Goal: Information Seeking & Learning: Understand process/instructions

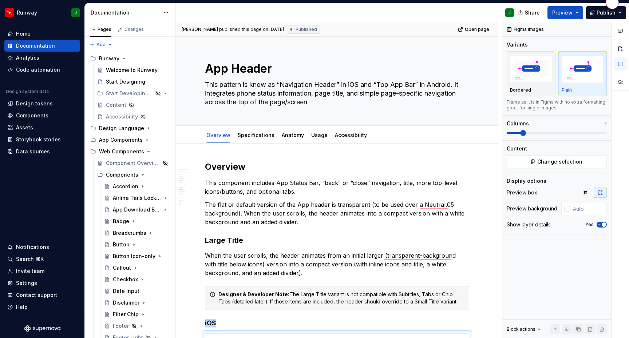
click at [147, 139] on icon "Page tree" at bounding box center [147, 140] width 1 height 2
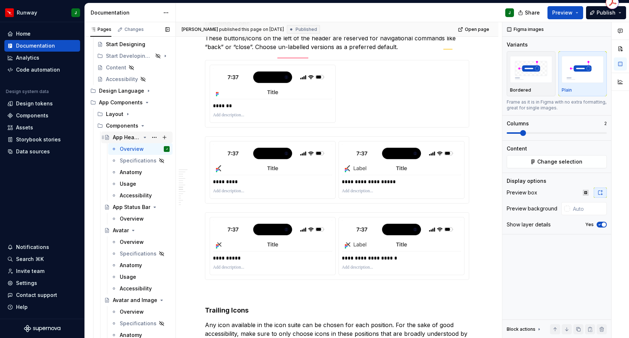
click at [144, 136] on icon "Page tree" at bounding box center [145, 138] width 6 height 6
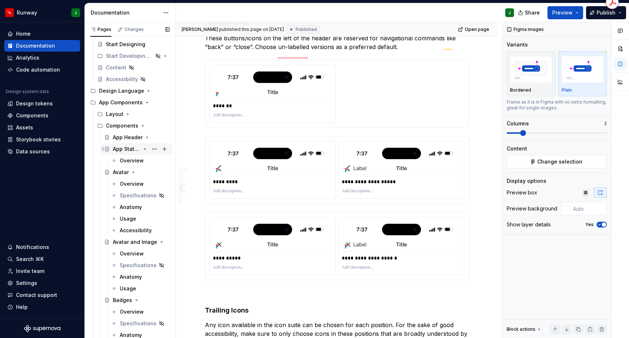
click at [145, 150] on icon "Page tree" at bounding box center [145, 149] width 2 height 1
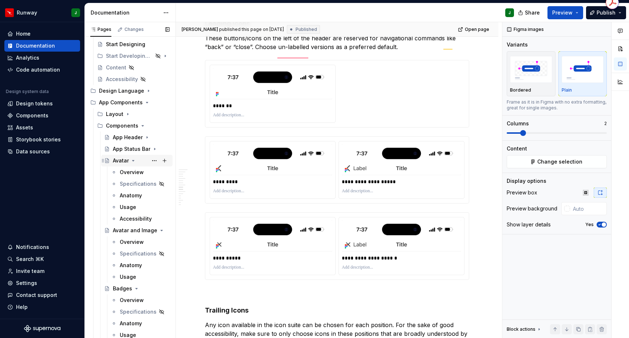
click at [134, 161] on icon "Page tree" at bounding box center [133, 161] width 2 height 1
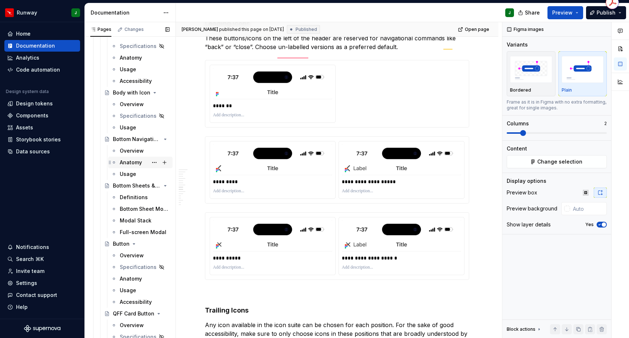
scroll to position [292, 0]
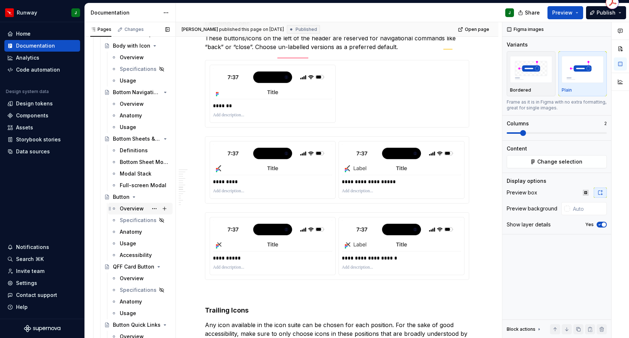
click at [126, 209] on div "Overview" at bounding box center [132, 208] width 24 height 7
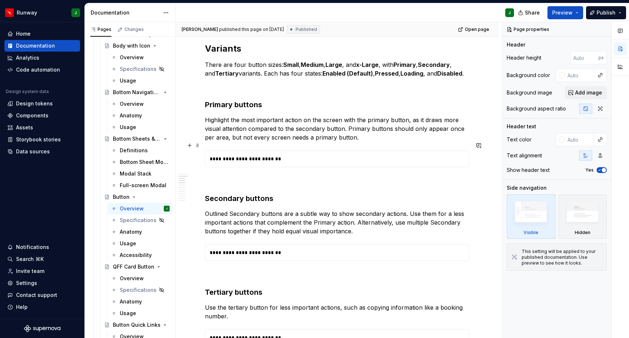
scroll to position [234, 0]
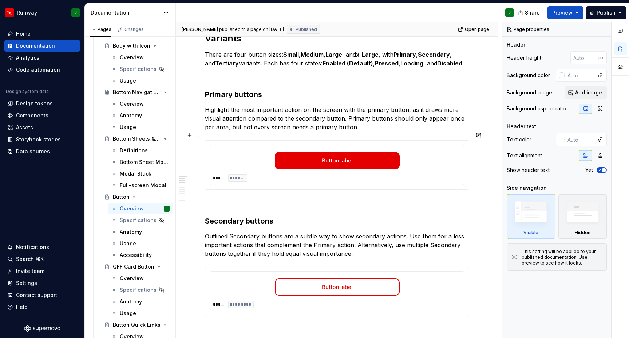
click at [237, 154] on div at bounding box center [337, 160] width 248 height 25
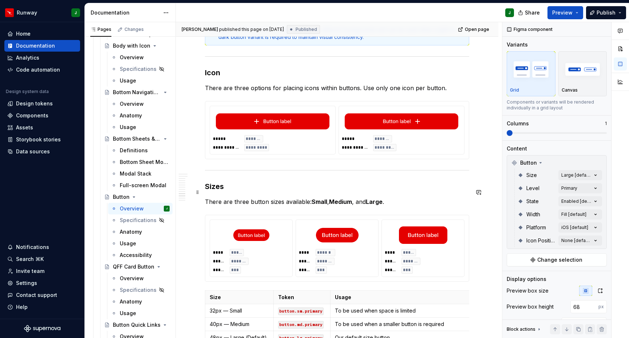
scroll to position [1055, 0]
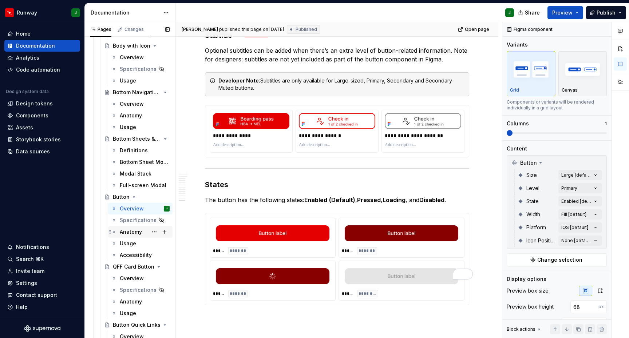
click at [134, 233] on div "Anatomy" at bounding box center [131, 232] width 22 height 7
click at [135, 231] on div "Anatomy" at bounding box center [131, 232] width 22 height 7
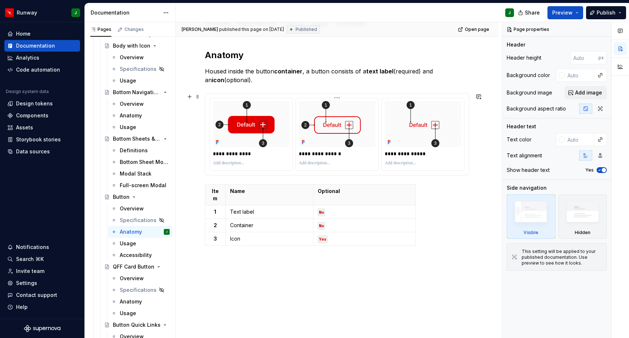
scroll to position [115, 0]
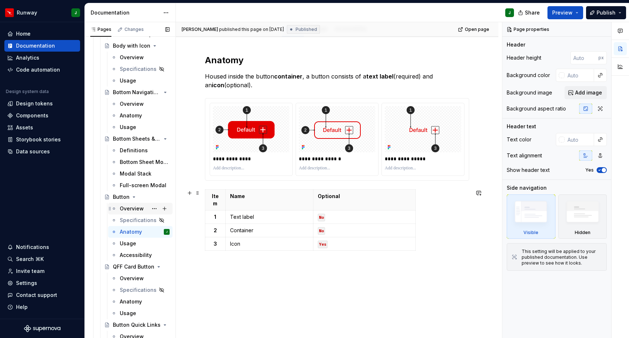
click at [139, 210] on div "Overview" at bounding box center [132, 208] width 24 height 7
click at [134, 210] on div "Overview" at bounding box center [132, 208] width 24 height 7
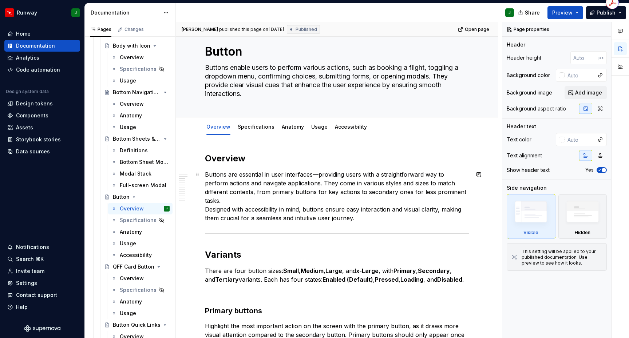
scroll to position [19, 0]
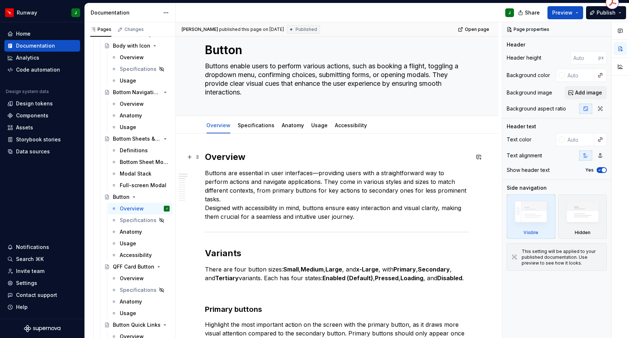
click at [234, 160] on h2 "Overview" at bounding box center [337, 157] width 264 height 12
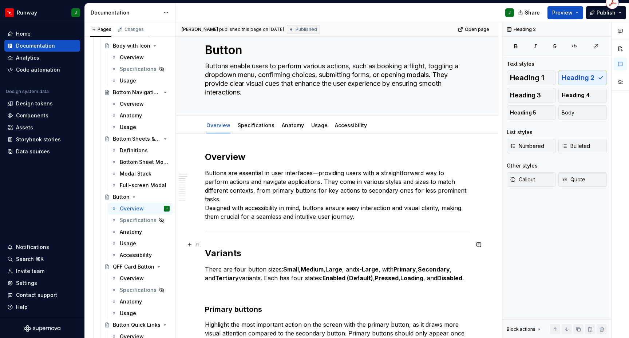
click at [226, 248] on h2 "Variants" at bounding box center [337, 254] width 264 height 12
click at [229, 305] on h3 "Primary buttons" at bounding box center [337, 310] width 264 height 10
click at [227, 287] on p "To enrich screen reader interactions, please activate Accessibility in Grammarl…" at bounding box center [337, 291] width 264 height 9
click at [229, 305] on h3 "Primary buttons" at bounding box center [337, 310] width 264 height 10
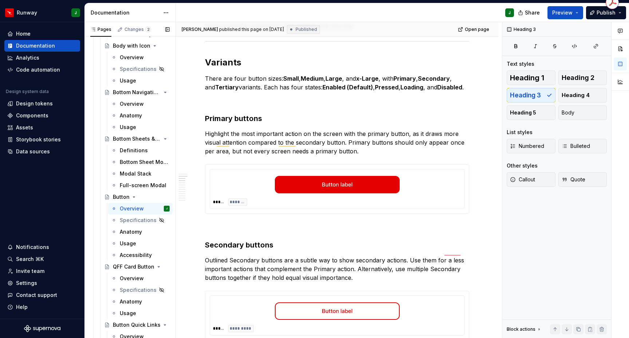
scroll to position [0, 0]
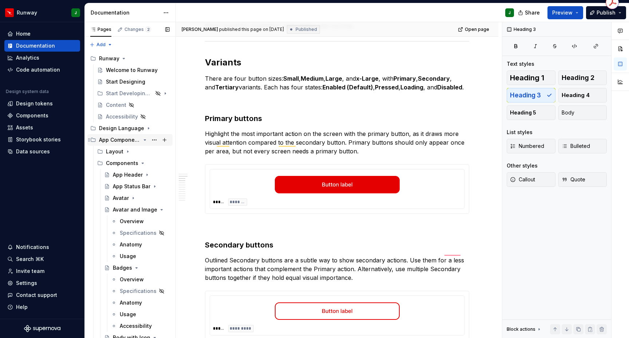
click at [145, 140] on icon "Page tree" at bounding box center [145, 140] width 2 height 1
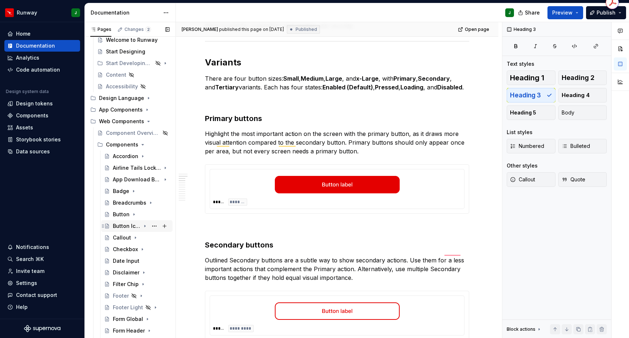
scroll to position [31, 0]
click at [123, 216] on div "Button" at bounding box center [121, 214] width 17 height 7
click at [128, 227] on div "Overview" at bounding box center [132, 225] width 24 height 7
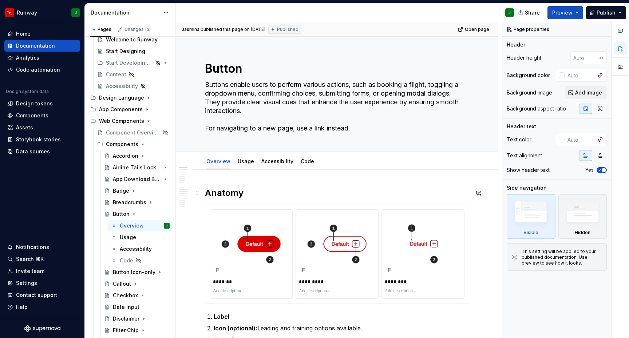
click at [233, 191] on h2 "Anatomy" at bounding box center [337, 193] width 264 height 12
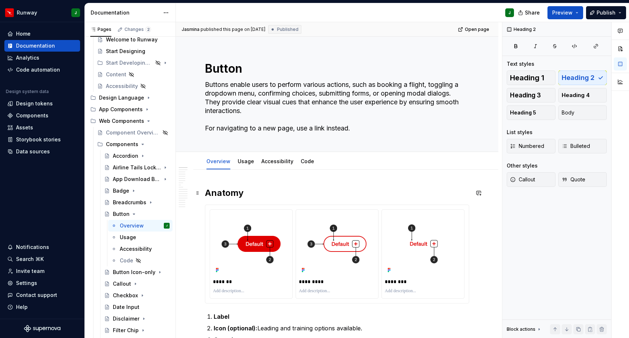
type textarea "*"
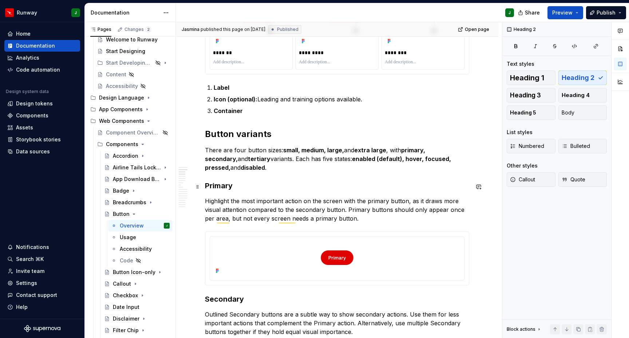
scroll to position [166, 0]
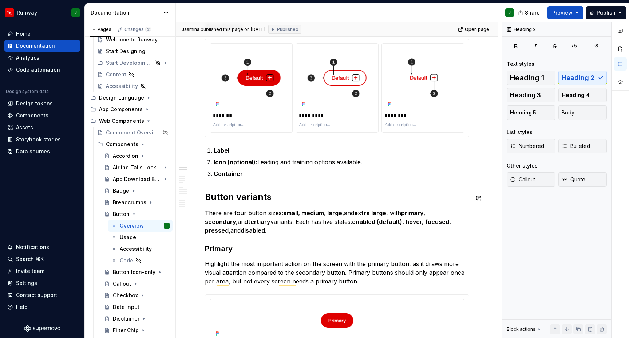
click at [255, 174] on p "Container" at bounding box center [342, 174] width 256 height 9
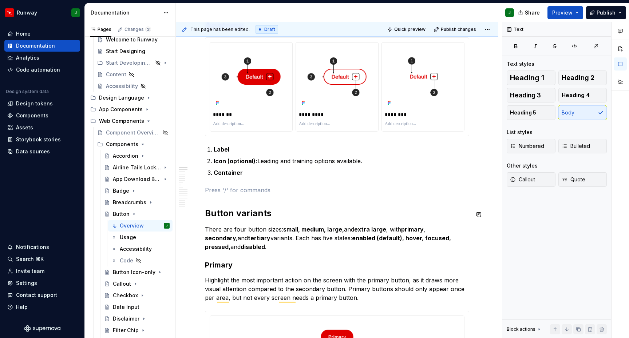
scroll to position [167, 0]
click at [228, 216] on h2 "Button variants" at bounding box center [337, 214] width 264 height 12
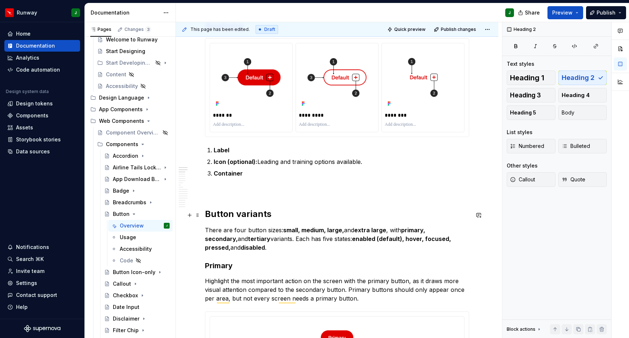
scroll to position [219, 0]
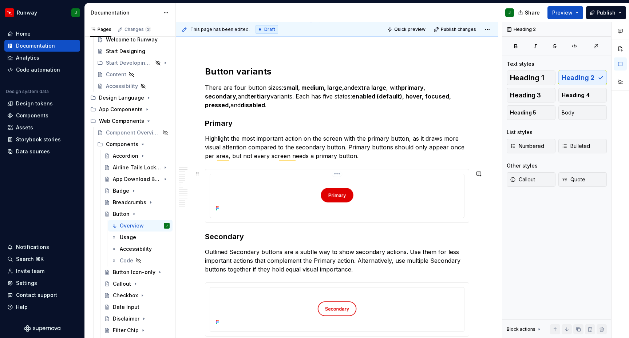
click at [258, 194] on img "To enrich screen reader interactions, please activate Accessibility in Grammarl…" at bounding box center [337, 195] width 248 height 36
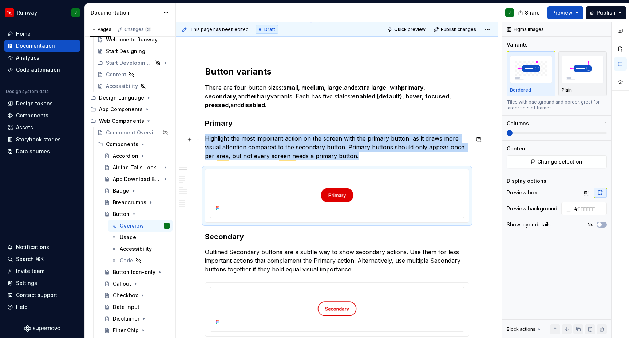
click at [360, 159] on p "Highlight the most important action on the screen with the primary button, as i…" at bounding box center [337, 147] width 264 height 26
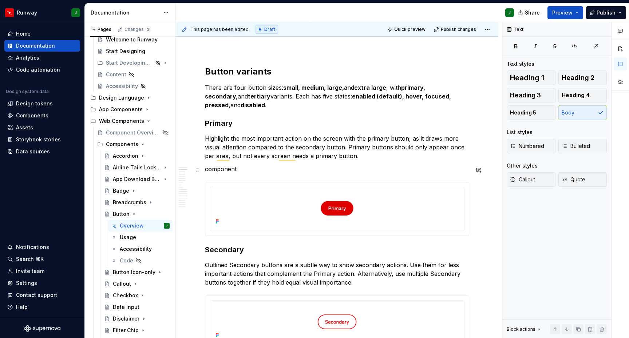
click at [227, 170] on p "component" at bounding box center [337, 169] width 264 height 9
click at [234, 169] on p "/component" at bounding box center [337, 169] width 264 height 9
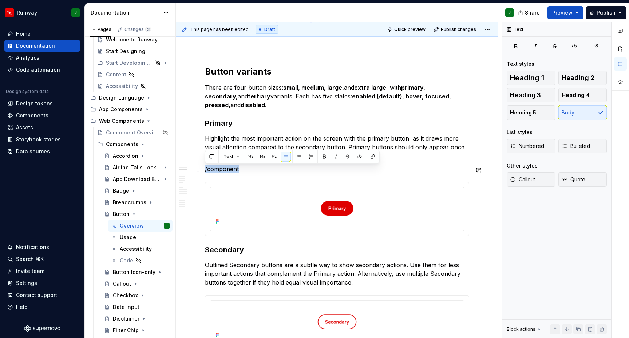
click at [245, 171] on p "/component" at bounding box center [337, 169] width 264 height 9
drag, startPoint x: 225, startPoint y: 171, endPoint x: 205, endPoint y: 172, distance: 19.7
click at [205, 172] on p "/component" at bounding box center [337, 169] width 264 height 9
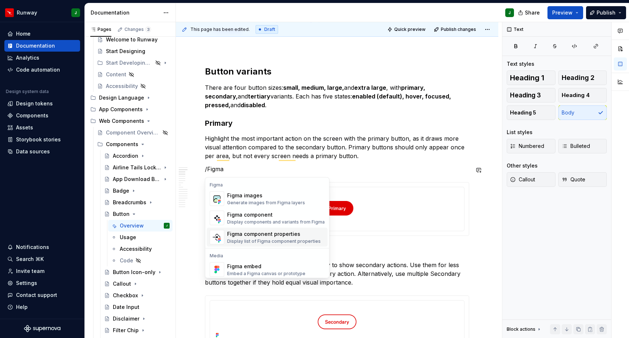
click at [261, 221] on div "Display components and variants from Figma" at bounding box center [276, 222] width 98 height 6
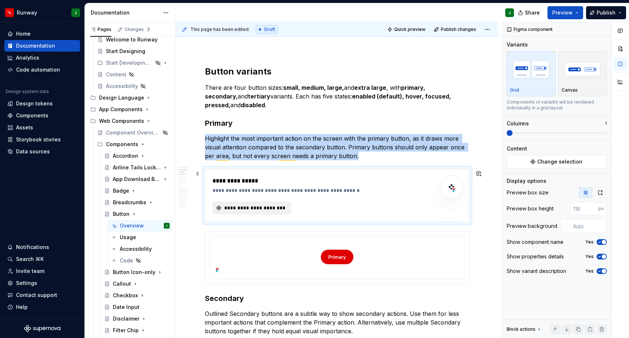
click at [268, 210] on span "**********" at bounding box center [254, 208] width 63 height 7
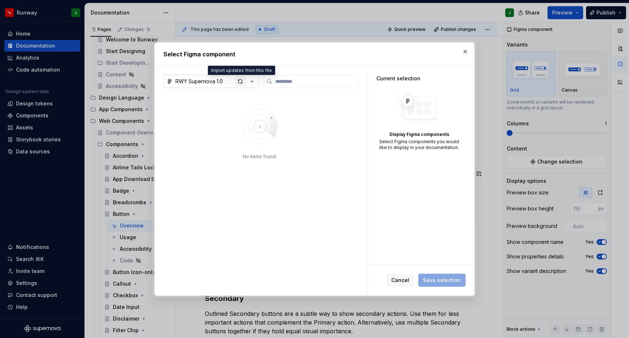
click at [241, 82] on div "button" at bounding box center [240, 81] width 10 height 10
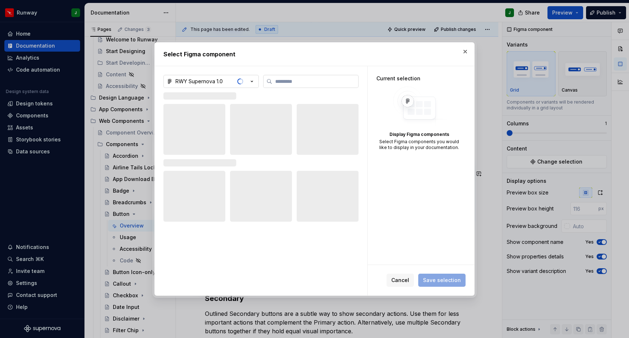
type textarea "*"
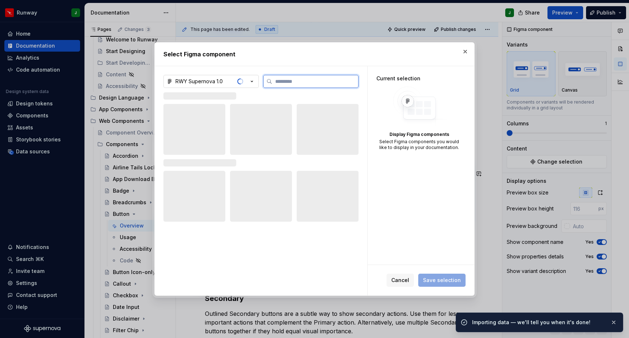
click at [293, 82] on input "search" at bounding box center [315, 81] width 86 height 7
type input "******"
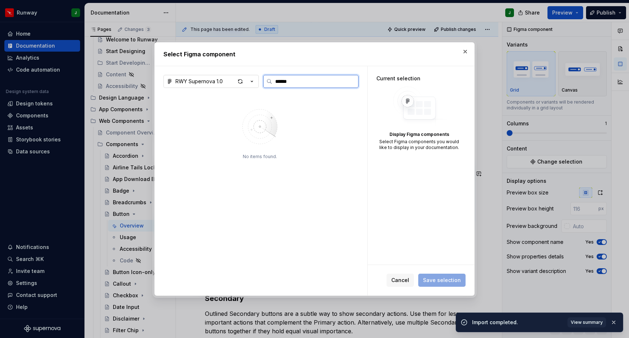
click at [315, 80] on input "******" at bounding box center [315, 81] width 86 height 7
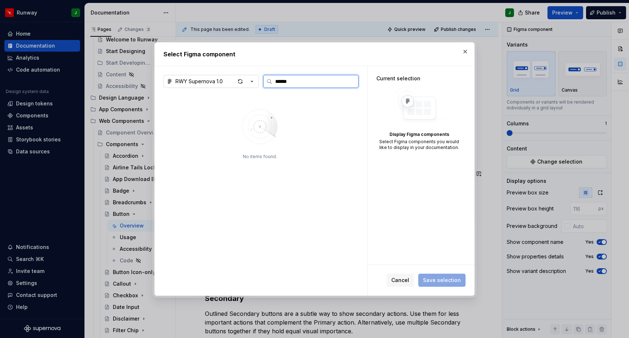
type textarea "*"
drag, startPoint x: 279, startPoint y: 82, endPoint x: 269, endPoint y: 81, distance: 10.6
click at [269, 81] on label "******" at bounding box center [310, 81] width 95 height 13
type input "******"
click at [405, 281] on span "Cancel" at bounding box center [400, 280] width 18 height 7
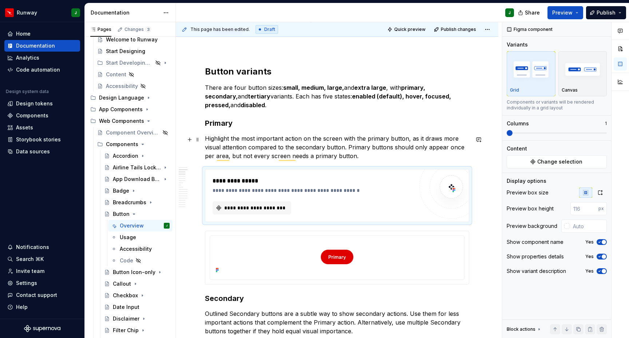
click at [367, 157] on p "Highlight the most important action on the screen with the primary button, as i…" at bounding box center [337, 147] width 264 height 26
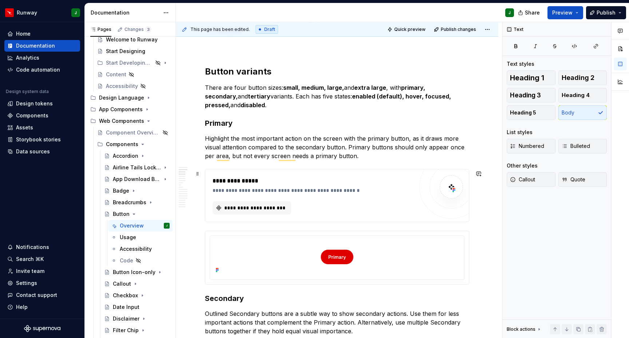
click at [364, 182] on div "**********" at bounding box center [315, 181] width 205 height 9
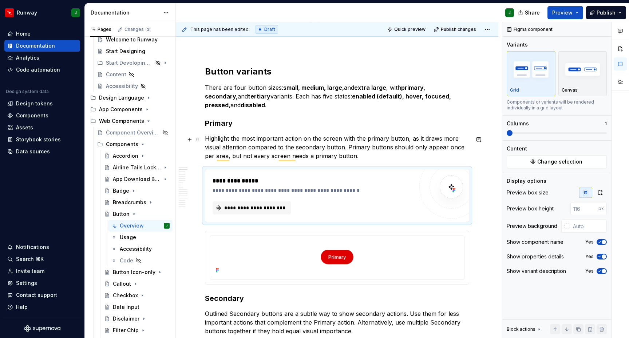
click at [357, 160] on p "Highlight the most important action on the screen with the primary button, as i…" at bounding box center [337, 147] width 264 height 26
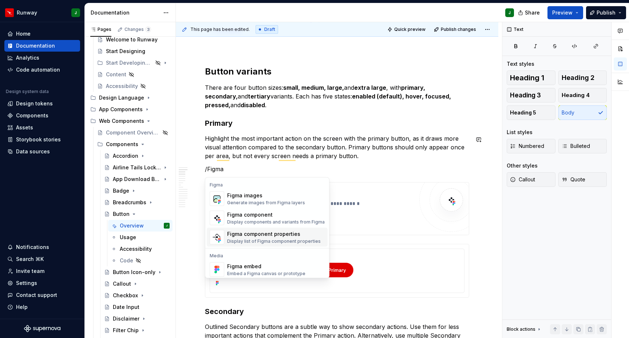
click at [262, 237] on div "Figma component properties" at bounding box center [274, 234] width 94 height 7
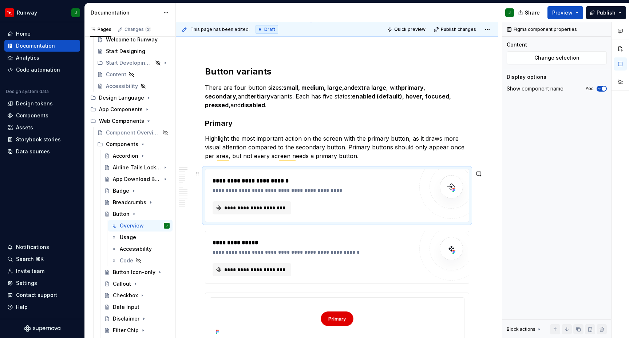
click at [349, 197] on div "**********" at bounding box center [313, 196] width 201 height 38
click at [345, 195] on div "**********" at bounding box center [313, 196] width 201 height 38
click at [244, 207] on span "**********" at bounding box center [254, 208] width 63 height 7
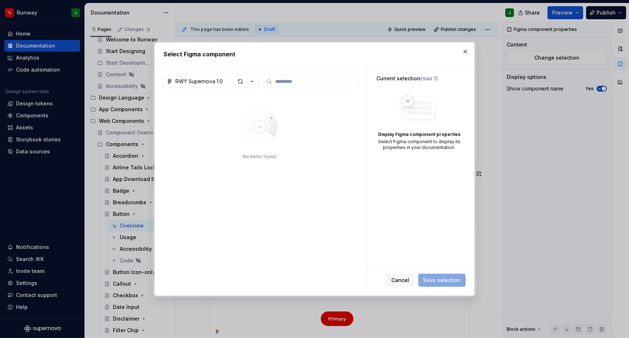
type textarea "*"
type input "******"
click at [239, 83] on div "button" at bounding box center [240, 81] width 10 height 10
drag, startPoint x: 297, startPoint y: 87, endPoint x: 303, endPoint y: 84, distance: 7.2
click at [297, 87] on label "******" at bounding box center [310, 81] width 95 height 13
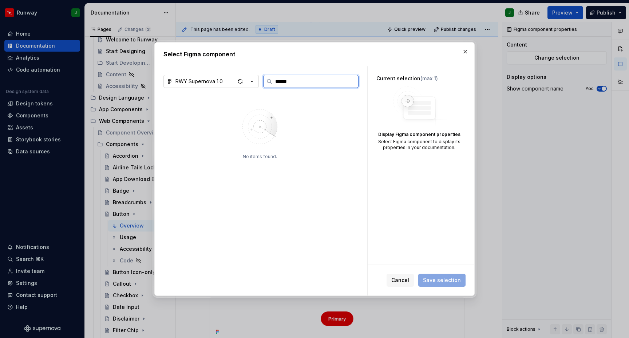
click at [297, 85] on input "******" at bounding box center [315, 81] width 86 height 7
drag, startPoint x: 467, startPoint y: 52, endPoint x: 332, endPoint y: 141, distance: 161.7
click at [467, 52] on button "button" at bounding box center [465, 52] width 10 height 10
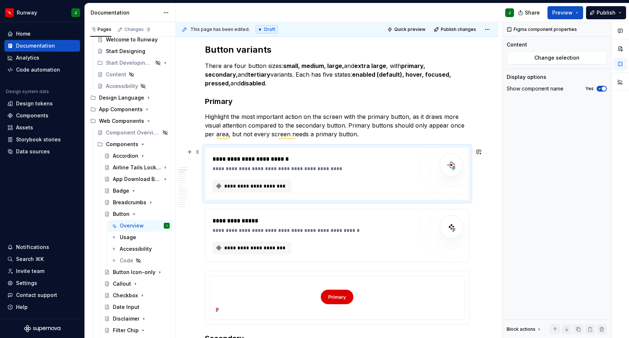
scroll to position [389, 0]
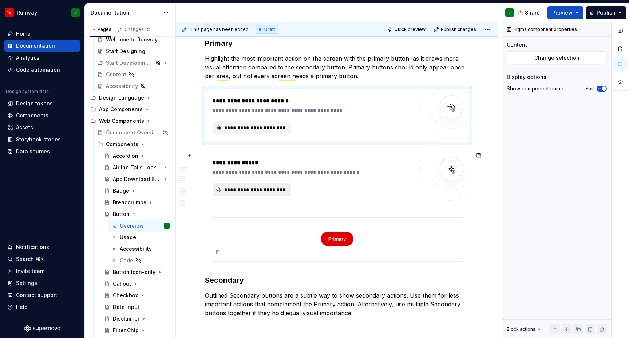
click at [266, 191] on span "**********" at bounding box center [254, 189] width 63 height 7
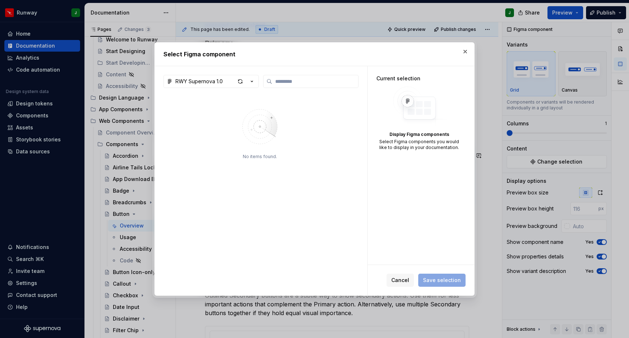
type textarea "*"
type input "******"
click at [249, 81] on icon "button" at bounding box center [251, 81] width 7 height 7
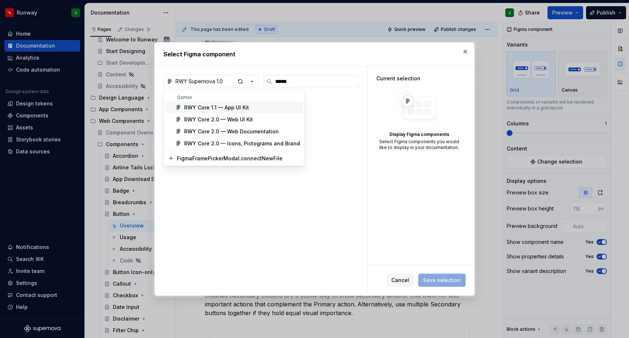
click at [251, 82] on div at bounding box center [314, 169] width 629 height 338
click at [237, 120] on div "RWY Core 2.0 — Web UI Kit" at bounding box center [218, 119] width 69 height 7
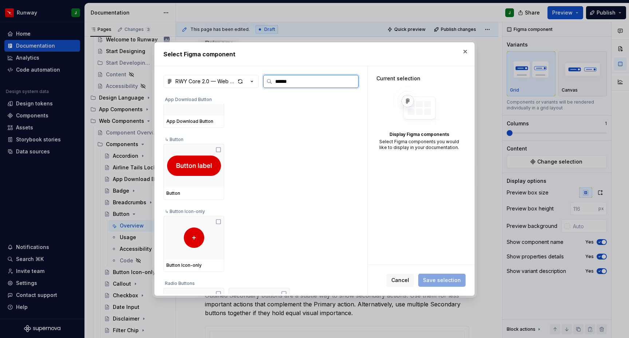
scroll to position [32, 0]
click at [220, 149] on icon at bounding box center [218, 150] width 6 height 6
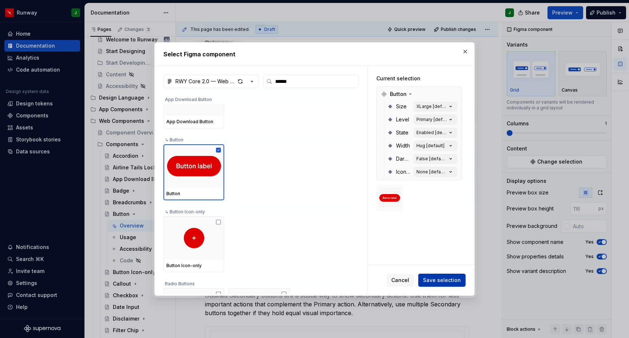
click at [440, 281] on span "Save selection" at bounding box center [442, 280] width 38 height 7
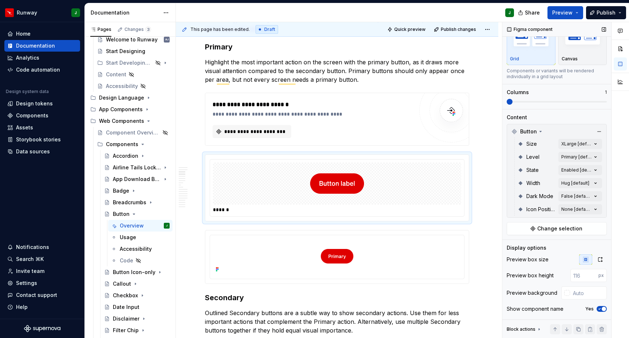
scroll to position [59, 0]
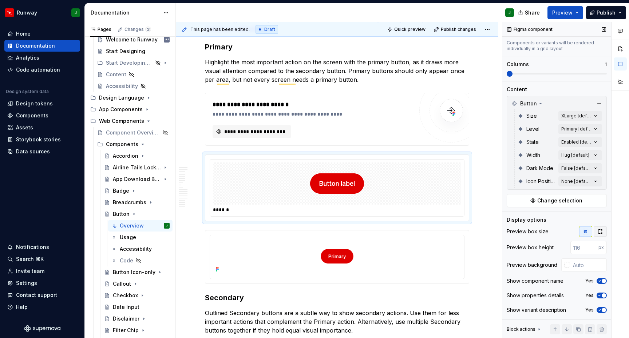
click at [599, 233] on icon "button" at bounding box center [600, 232] width 6 height 6
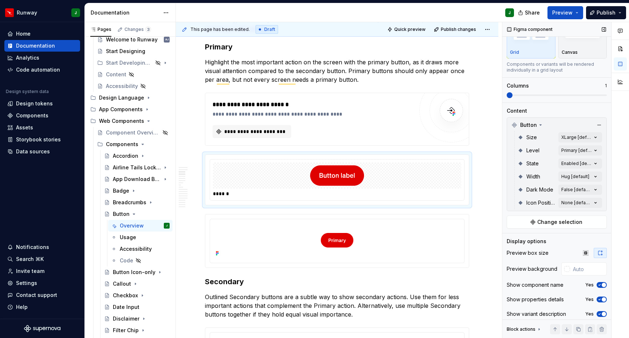
scroll to position [42, 0]
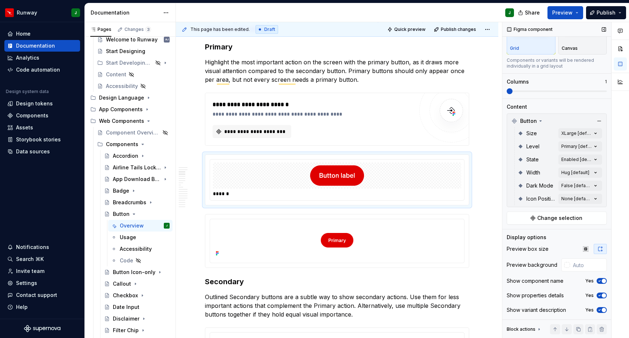
click at [601, 311] on icon "button" at bounding box center [600, 310] width 6 height 4
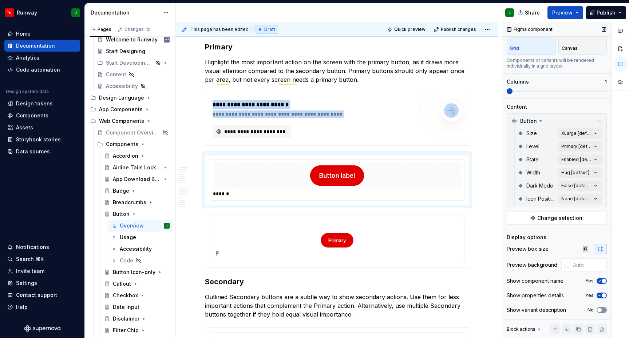
click at [602, 310] on icon "button" at bounding box center [600, 310] width 6 height 4
click at [602, 310] on span "button" at bounding box center [604, 310] width 4 height 4
click at [604, 296] on span "button" at bounding box center [604, 296] width 4 height 4
click at [604, 296] on button "No" at bounding box center [602, 296] width 10 height 6
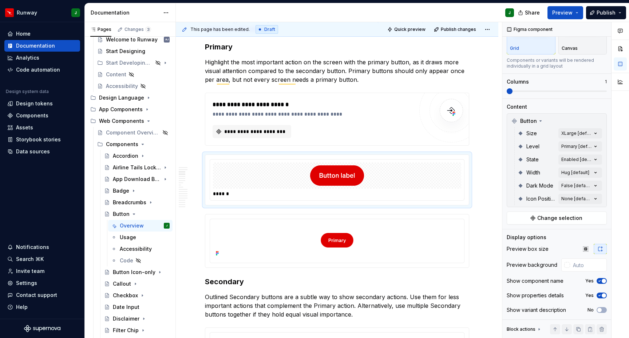
click at [539, 333] on ul "No internet connection. Reconnect to ensure all of your changes are synced. Suc…" at bounding box center [539, 333] width 179 height 12
click at [537, 331] on ul "No internet connection. Reconnect to ensure all of your changes are synced. Suc…" at bounding box center [539, 333] width 179 height 12
click at [196, 99] on span at bounding box center [198, 97] width 6 height 10
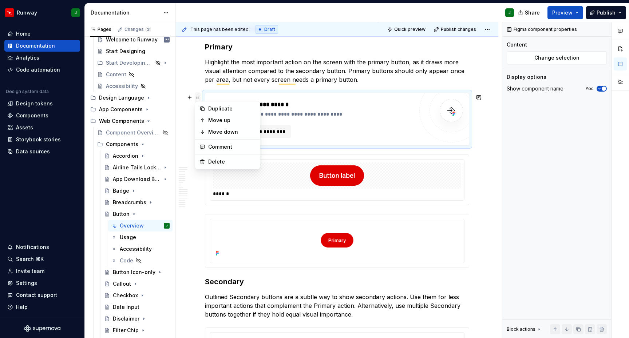
scroll to position [0, 0]
click at [218, 161] on div "Delete" at bounding box center [231, 161] width 47 height 7
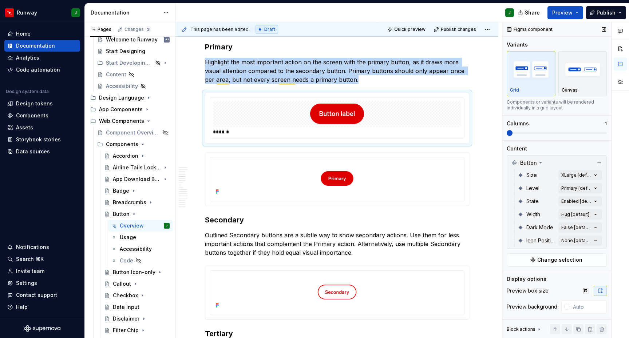
scroll to position [4, 0]
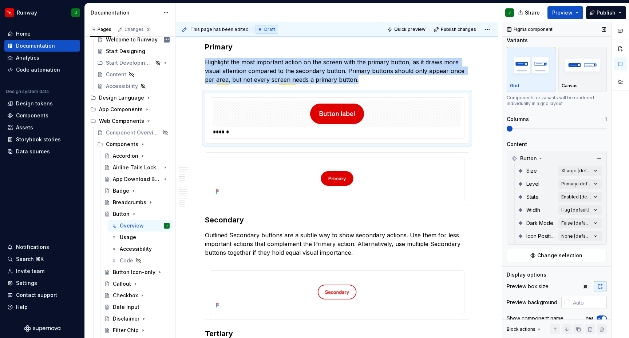
click at [582, 303] on input "text" at bounding box center [588, 302] width 37 height 13
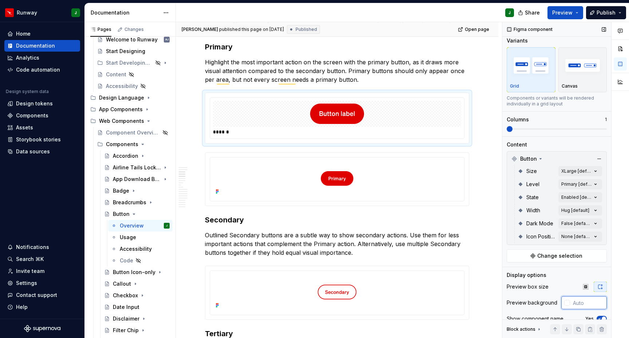
type textarea "*"
type input "#"
type textarea "*"
type input "#FFFFFF"
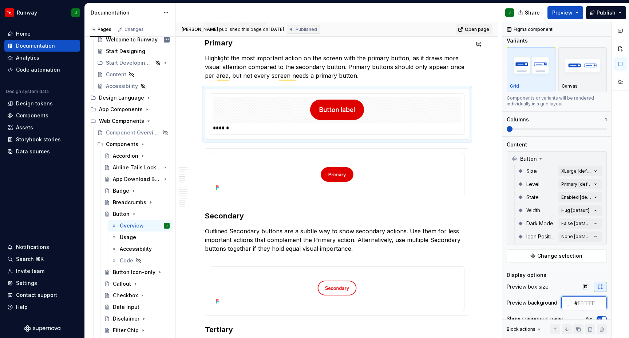
scroll to position [385, 0]
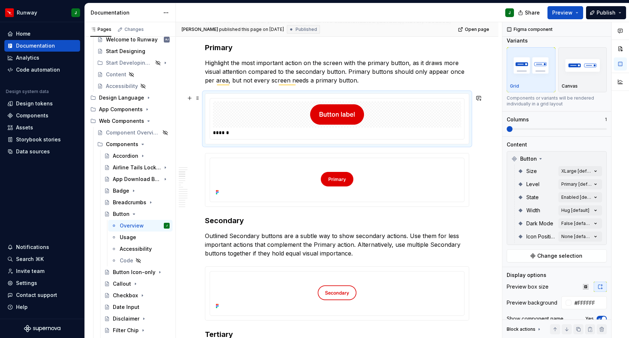
drag, startPoint x: 485, startPoint y: 110, endPoint x: 485, endPoint y: 152, distance: 42.6
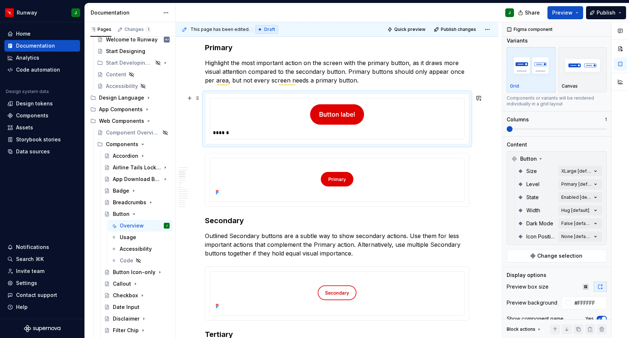
click at [485, 152] on div "**********" at bounding box center [339, 180] width 326 height 317
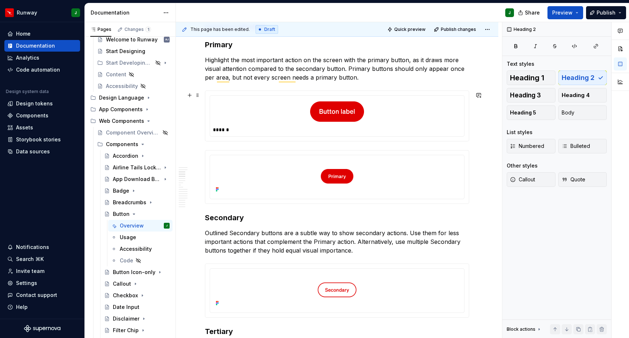
scroll to position [371, 0]
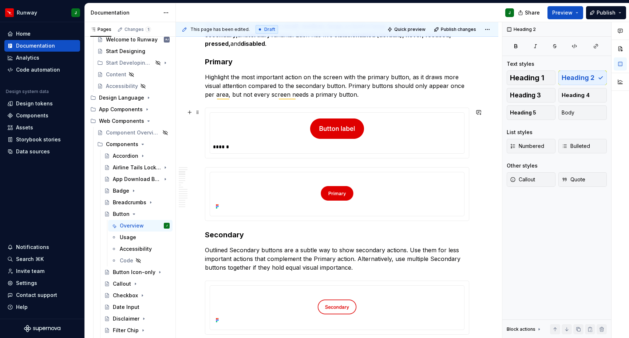
click at [397, 126] on div "To enrich screen reader interactions, please activate Accessibility in Grammarl…" at bounding box center [337, 129] width 248 height 26
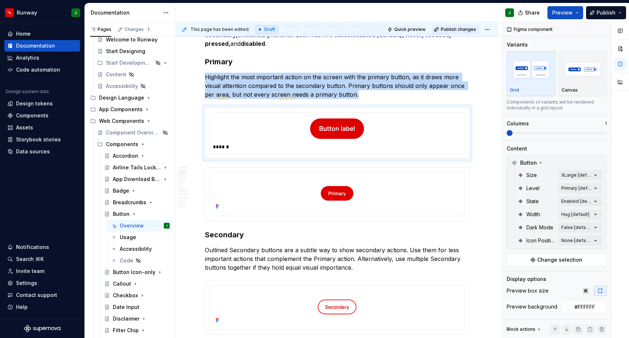
scroll to position [371, 0]
click at [453, 28] on span "Publish changes" at bounding box center [458, 30] width 35 height 6
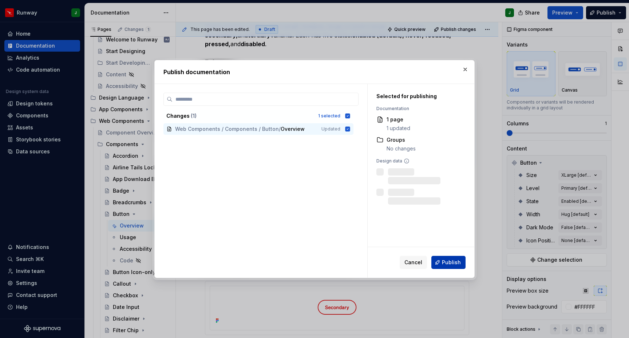
click at [449, 261] on span "Publish" at bounding box center [451, 262] width 19 height 7
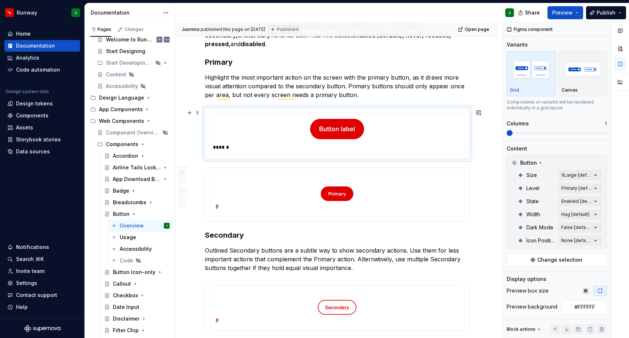
click at [425, 132] on div "To enrich screen reader interactions, please activate Accessibility in Grammarl…" at bounding box center [337, 129] width 248 height 26
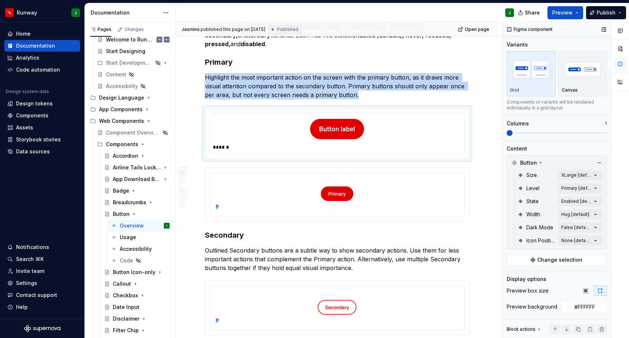
scroll to position [42, 0]
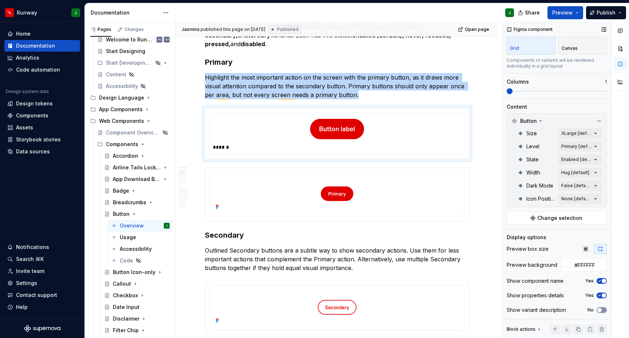
click at [600, 310] on span "button" at bounding box center [599, 310] width 4 height 4
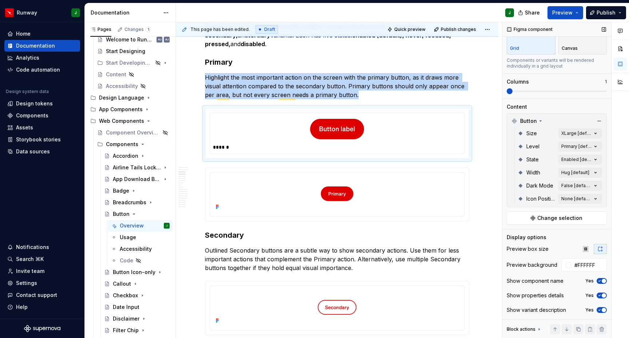
click at [600, 310] on icon "button" at bounding box center [600, 310] width 2 height 1
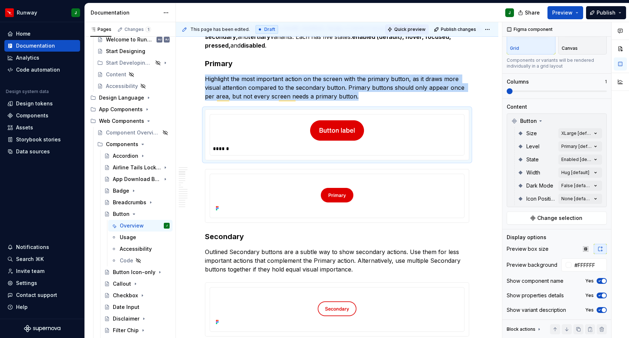
click at [409, 29] on span "Quick preview" at bounding box center [409, 30] width 31 height 6
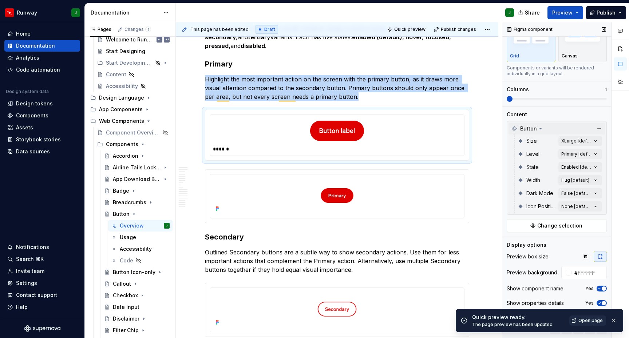
scroll to position [32, 0]
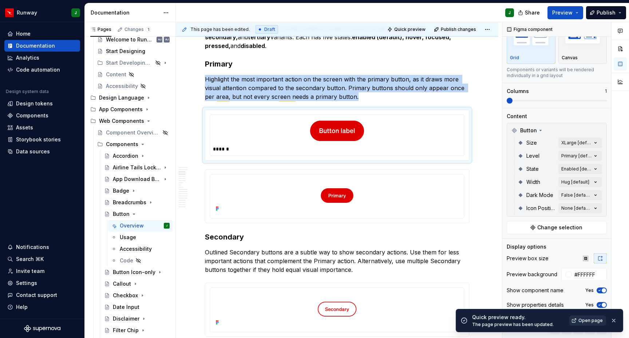
click at [590, 324] on span "Open page" at bounding box center [590, 321] width 24 height 6
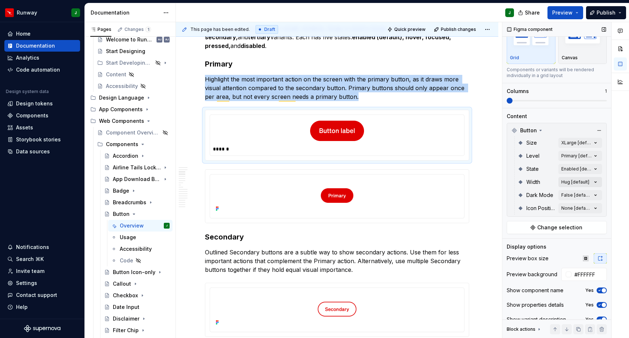
scroll to position [42, 0]
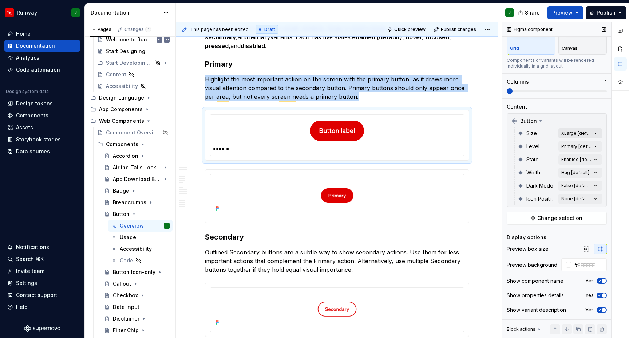
click at [595, 134] on div "Comments Open comments No comments yet Select ‘Comment’ from the block context …" at bounding box center [565, 180] width 127 height 317
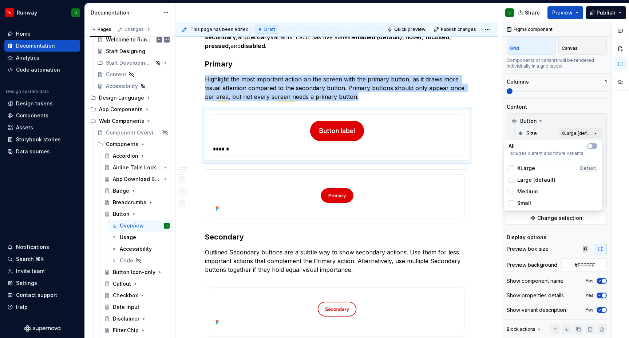
click at [530, 178] on span "Large (default)" at bounding box center [536, 180] width 38 height 7
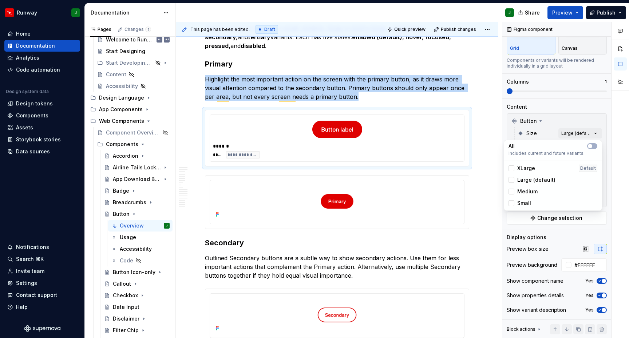
click at [597, 108] on div "Comments Open comments No comments yet Select ‘Comment’ from the block context …" at bounding box center [565, 180] width 127 height 317
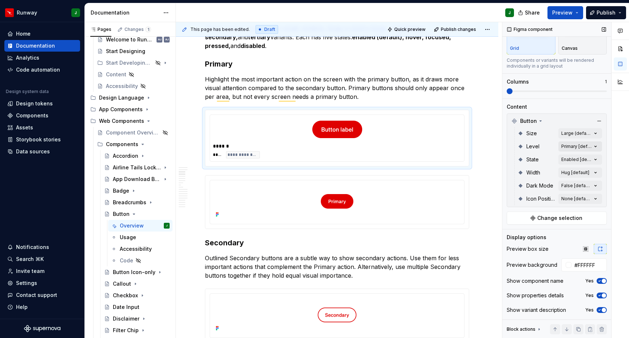
click at [597, 147] on div "Comments Open comments No comments yet Select ‘Comment’ from the block context …" at bounding box center [565, 180] width 127 height 317
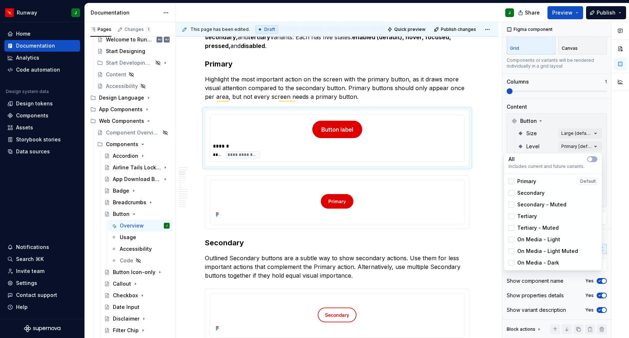
click at [513, 182] on div at bounding box center [511, 182] width 6 height 6
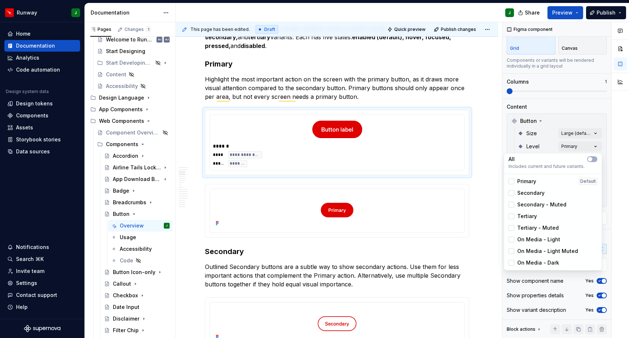
click at [605, 141] on div "Comments Open comments No comments yet Select ‘Comment’ from the block context …" at bounding box center [565, 180] width 127 height 317
click at [610, 143] on div "Figma component Variants Grid Canvas Components or variants will be rendered in…" at bounding box center [556, 138] width 109 height 317
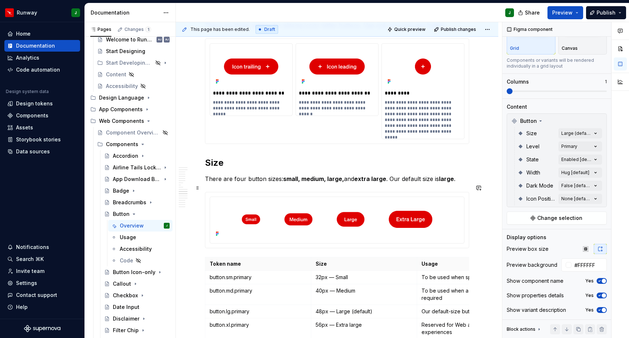
scroll to position [1699, 0]
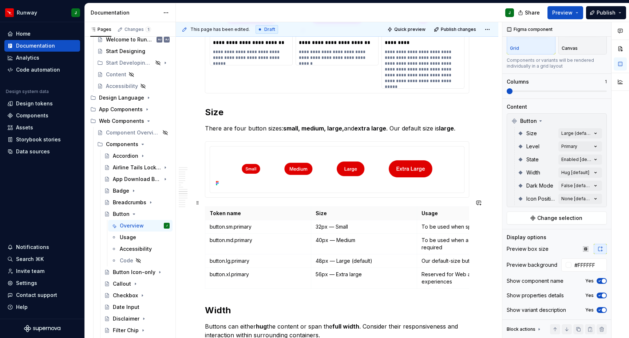
click at [239, 223] on p "button.sm.primary" at bounding box center [258, 226] width 97 height 7
click at [254, 273] on td "button.xl.primary" at bounding box center [258, 278] width 106 height 21
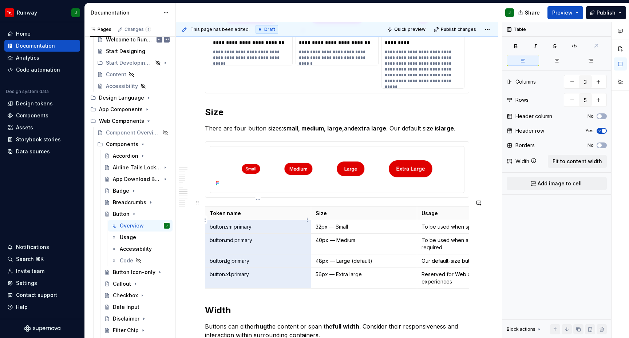
drag, startPoint x: 233, startPoint y: 259, endPoint x: 212, endPoint y: 219, distance: 44.9
click at [212, 219] on tbody "Token name Size Usage button.sm.primary 32px — Small To be used when space is l…" at bounding box center [364, 248] width 318 height 82
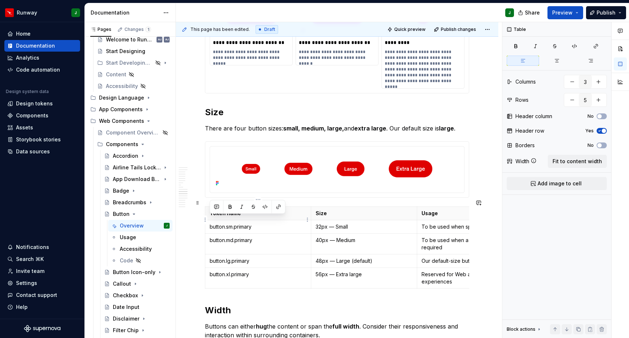
click at [256, 223] on p "button.sm.primary" at bounding box center [258, 226] width 97 height 7
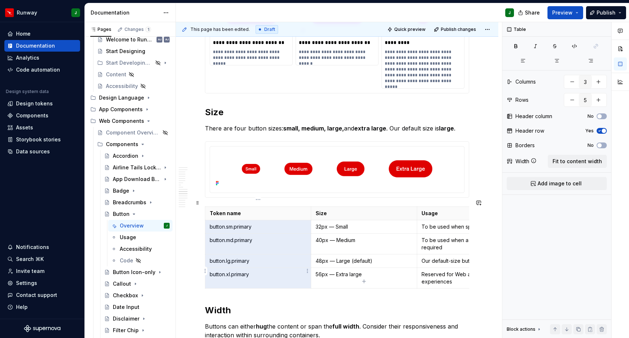
drag, startPoint x: 218, startPoint y: 227, endPoint x: 251, endPoint y: 268, distance: 52.0
click at [251, 268] on tbody "Token name Size Usage button.sm.primary 32px — Small To be used when space is l…" at bounding box center [364, 248] width 318 height 82
click at [217, 223] on p "button.sm.primary" at bounding box center [258, 226] width 97 height 7
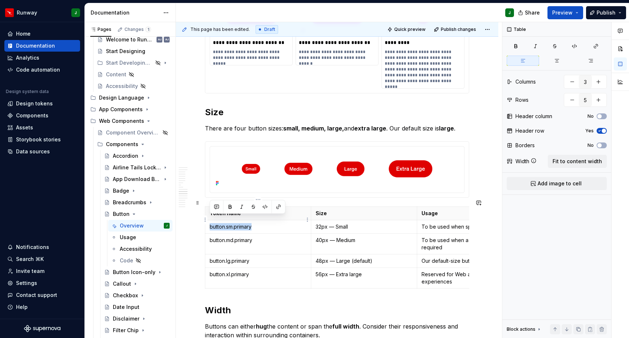
drag, startPoint x: 209, startPoint y: 220, endPoint x: 254, endPoint y: 221, distance: 44.8
click at [254, 221] on td "button.sm.primary" at bounding box center [258, 226] width 106 height 13
click at [265, 208] on button "button" at bounding box center [265, 207] width 10 height 10
click at [232, 237] on p "button.md.primary" at bounding box center [258, 240] width 97 height 7
click at [248, 237] on p "button.md.primary" at bounding box center [258, 240] width 97 height 7
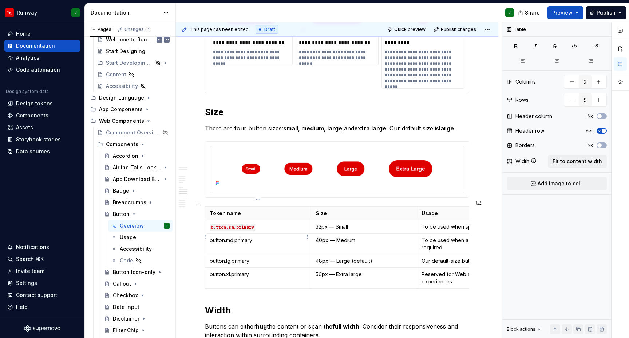
click at [247, 237] on p "button.md.primary" at bounding box center [258, 240] width 97 height 7
click at [249, 237] on p "button.md.primary" at bounding box center [258, 240] width 97 height 7
drag, startPoint x: 219, startPoint y: 233, endPoint x: 230, endPoint y: 227, distance: 11.9
click at [210, 237] on p "button.md.primary" at bounding box center [258, 240] width 97 height 7
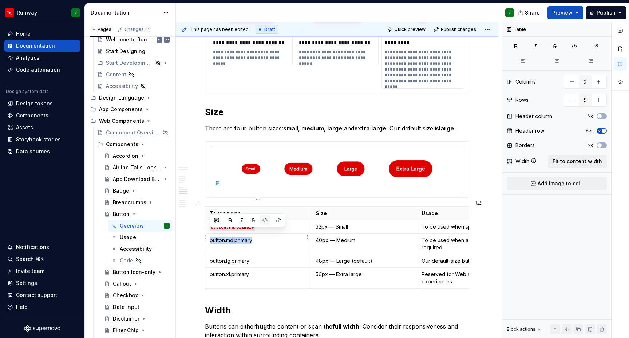
drag, startPoint x: 264, startPoint y: 223, endPoint x: 246, endPoint y: 253, distance: 34.6
click at [264, 223] on button "button" at bounding box center [265, 220] width 10 height 10
drag, startPoint x: 238, startPoint y: 254, endPoint x: 209, endPoint y: 254, distance: 28.8
click at [210, 258] on p "button.lg.primary" at bounding box center [258, 261] width 97 height 7
drag, startPoint x: 263, startPoint y: 241, endPoint x: 251, endPoint y: 267, distance: 28.3
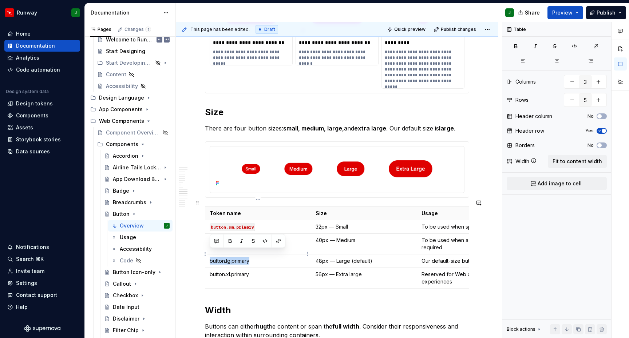
click at [263, 242] on button "button" at bounding box center [265, 241] width 10 height 10
click at [210, 271] on p "button.xl.primary" at bounding box center [258, 274] width 97 height 7
click at [264, 254] on button "button" at bounding box center [265, 255] width 10 height 10
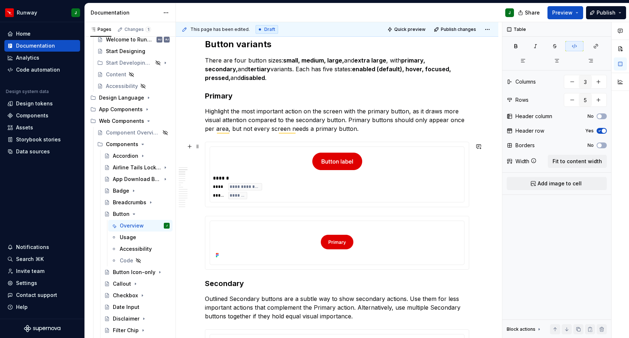
click at [447, 187] on div "**********" at bounding box center [337, 191] width 248 height 16
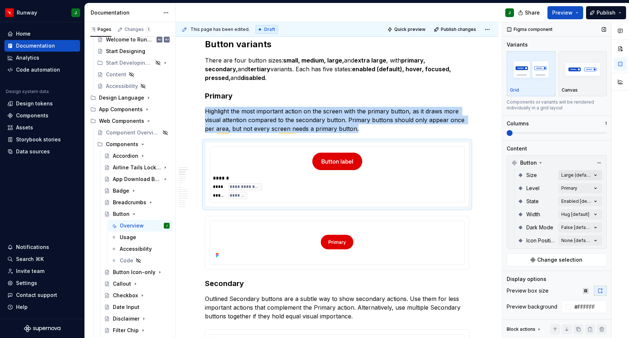
click at [597, 174] on div "Comments Open comments No comments yet Select ‘Comment’ from the block context …" at bounding box center [565, 180] width 127 height 317
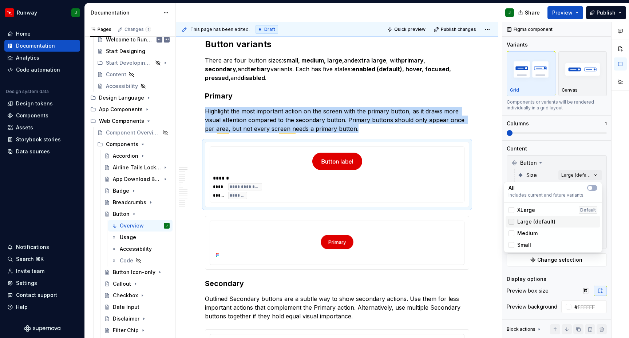
click at [511, 222] on icon at bounding box center [511, 222] width 0 height 0
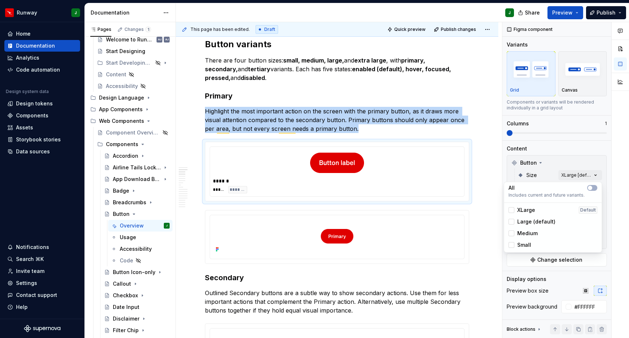
click at [580, 147] on div "Comments Open comments No comments yet Select ‘Comment’ from the block context …" at bounding box center [565, 180] width 127 height 317
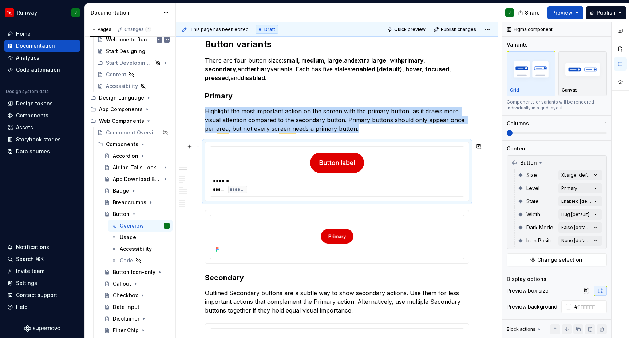
drag, startPoint x: 392, startPoint y: 227, endPoint x: 371, endPoint y: 226, distance: 21.5
click at [392, 273] on h3 "Secondary" at bounding box center [337, 278] width 264 height 10
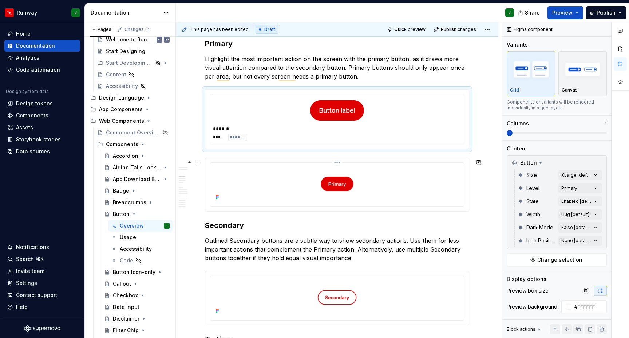
click at [407, 187] on img "To enrich screen reader interactions, please activate Accessibility in Grammarl…" at bounding box center [337, 184] width 248 height 36
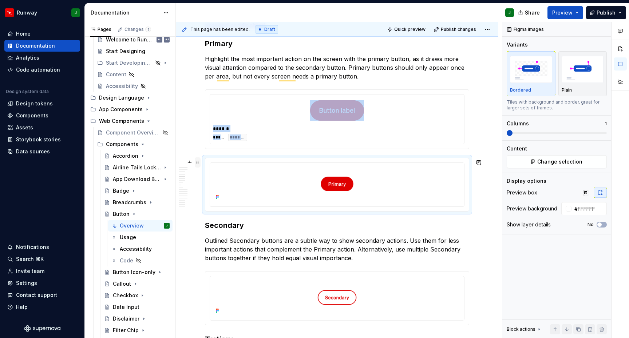
click at [197, 163] on span at bounding box center [198, 163] width 6 height 10
click at [219, 227] on div "Delete" at bounding box center [231, 226] width 47 height 7
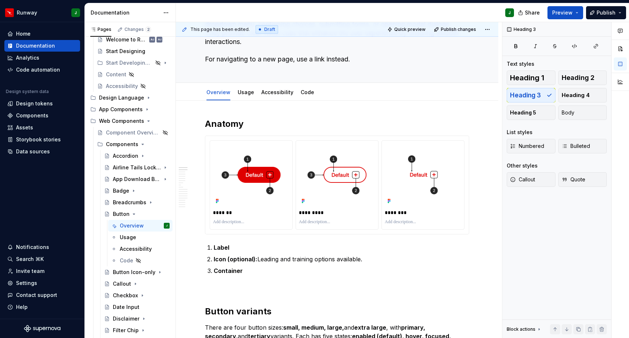
type textarea "*"
